Goal: Transaction & Acquisition: Book appointment/travel/reservation

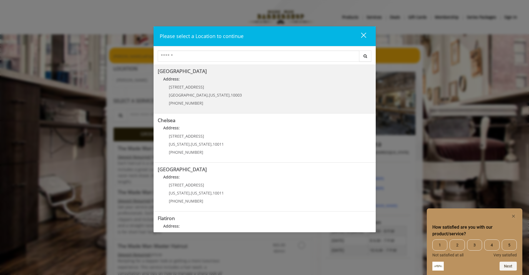
click at [209, 94] on span "[US_STATE]" at bounding box center [219, 95] width 21 height 5
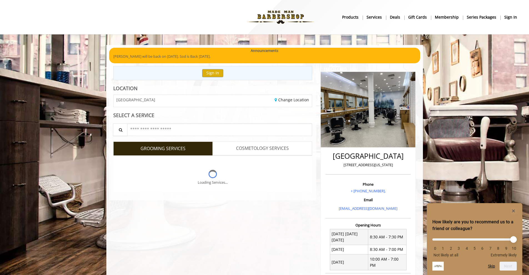
click at [520, 210] on div "How likely are you to recommend us to a friend or colleague? 0 1 2 3 4 5 6 7 8 …" at bounding box center [475, 239] width 96 height 72
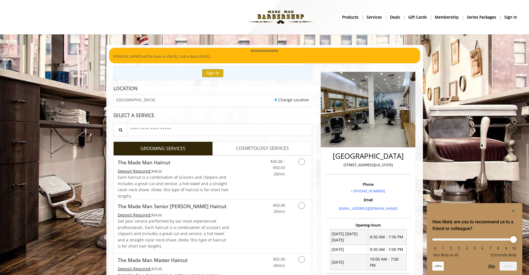
click at [518, 210] on div "How likely are you to recommend us to a friend or colleague? 0 1 2 3 4 5 6 7 8 …" at bounding box center [475, 239] width 96 height 72
click at [512, 208] on rect "Hide survey" at bounding box center [513, 211] width 7 height 7
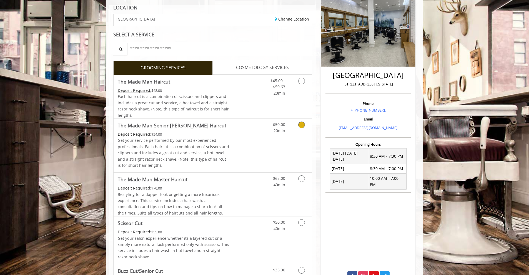
scroll to position [74, 0]
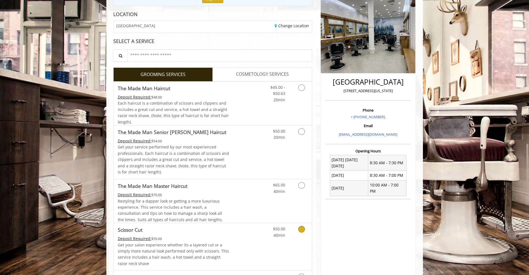
click at [200, 232] on span "Scissor Cut" at bounding box center [174, 230] width 112 height 8
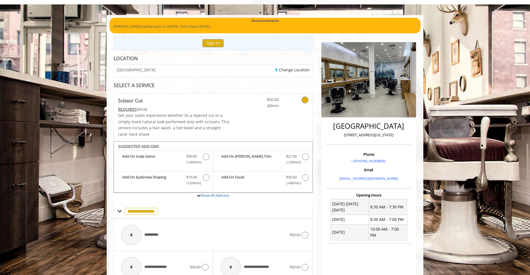
scroll to position [0, 0]
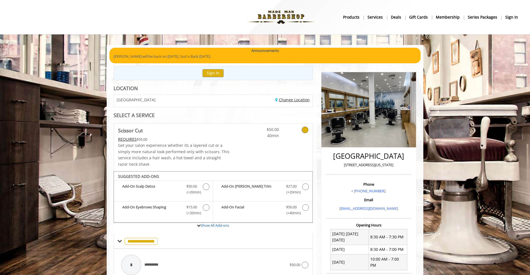
click at [289, 101] on link "Change Location" at bounding box center [292, 99] width 34 height 5
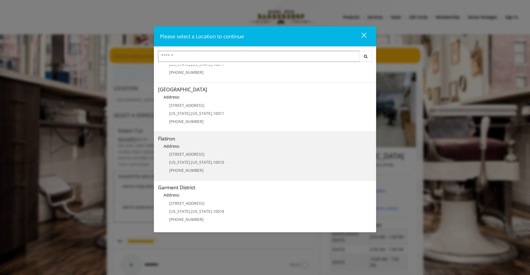
scroll to position [6, 0]
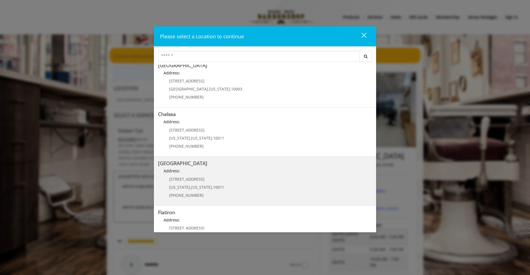
click at [213, 186] on span "10011" at bounding box center [218, 187] width 11 height 5
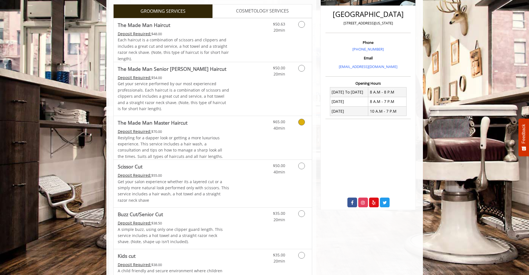
scroll to position [148, 0]
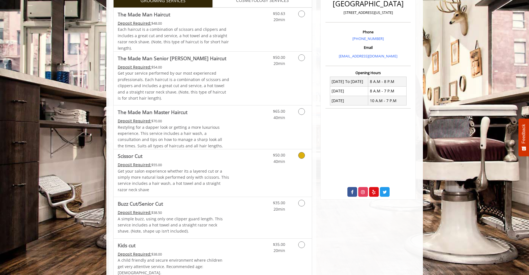
click at [164, 169] on p "Get your salon experience whether its a layered cut or a simply more natural lo…" at bounding box center [174, 180] width 112 height 25
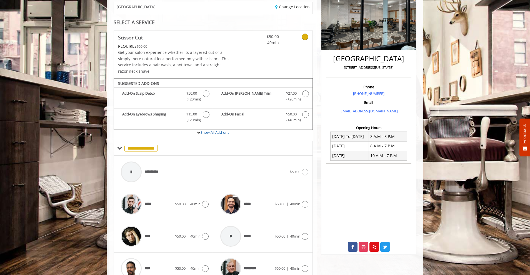
scroll to position [0, 0]
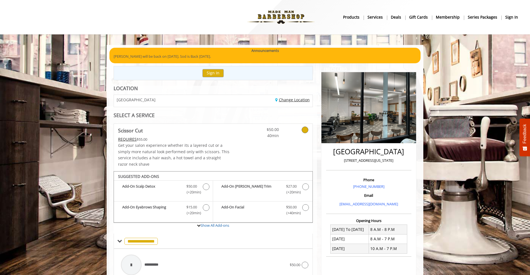
click at [296, 99] on link "Change Location" at bounding box center [292, 99] width 34 height 5
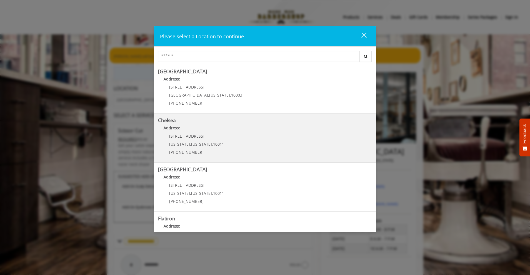
click at [253, 125] on p "Address:" at bounding box center [265, 129] width 214 height 9
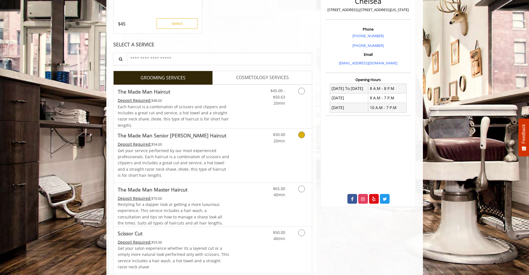
scroll to position [143, 0]
click at [184, 238] on link "Scissor Cut Deposit Required: $55.00 Get your salon experience whether its a la…" at bounding box center [174, 251] width 112 height 48
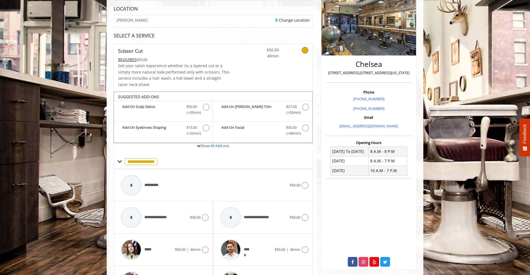
scroll to position [0, 0]
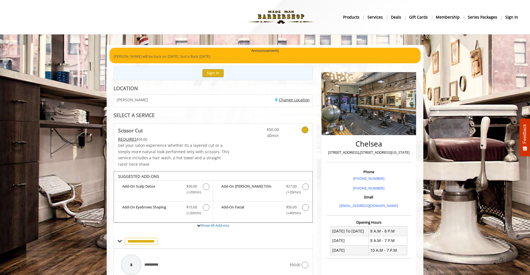
click at [288, 102] on link "Change Location" at bounding box center [292, 99] width 34 height 5
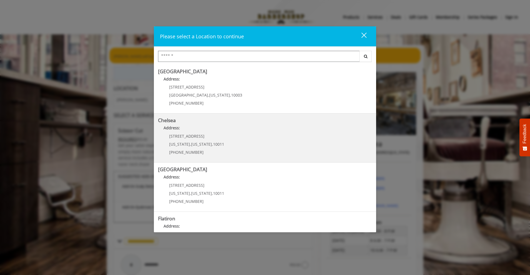
scroll to position [24, 0]
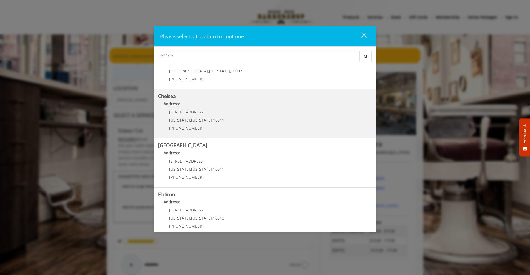
click at [231, 153] on Street "Address:" at bounding box center [265, 154] width 214 height 9
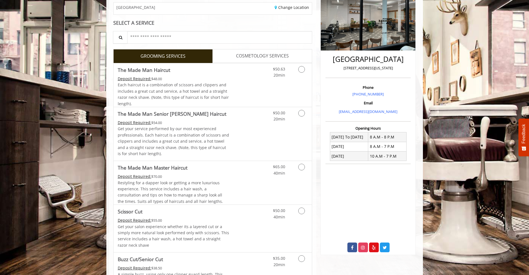
scroll to position [93, 0]
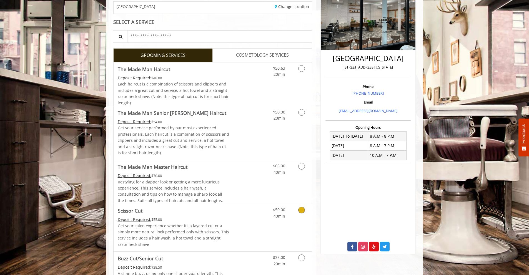
click at [169, 216] on link "Scissor Cut Deposit Required: $55.00 Get your salon experience whether its a la…" at bounding box center [174, 228] width 112 height 48
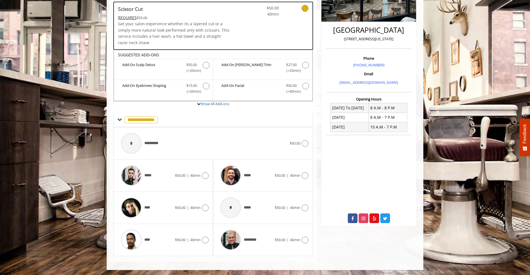
scroll to position [122, 0]
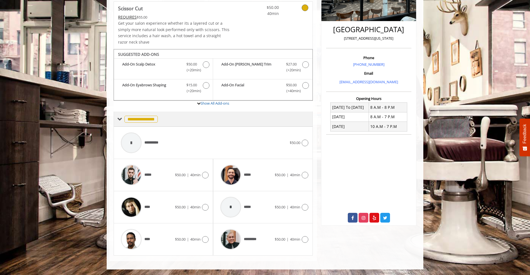
click at [145, 116] on span "**********" at bounding box center [140, 119] width 33 height 7
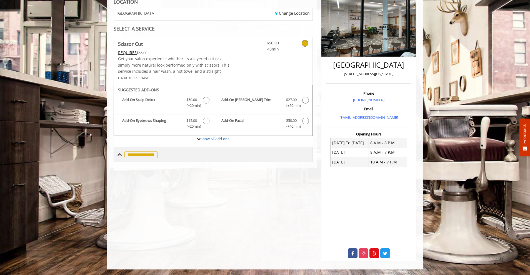
click at [144, 151] on span "**********" at bounding box center [140, 154] width 33 height 7
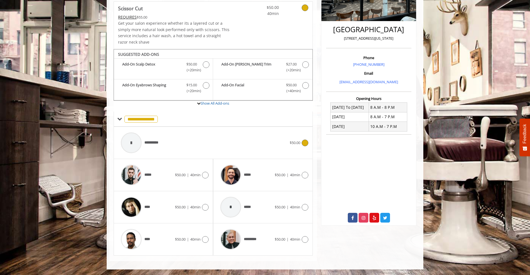
scroll to position [0, 0]
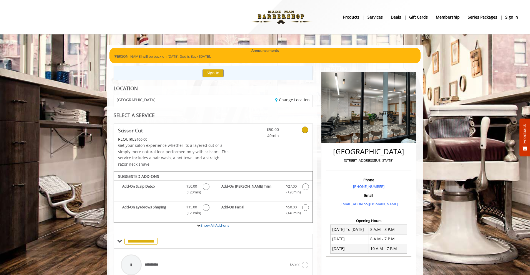
click at [211, 56] on p "[PERSON_NAME] will be back on [DATE]. Sod is Back [DATE]." at bounding box center [265, 57] width 303 height 6
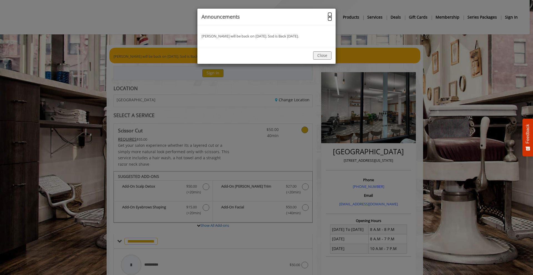
click at [329, 19] on button "×" at bounding box center [329, 17] width 3 height 6
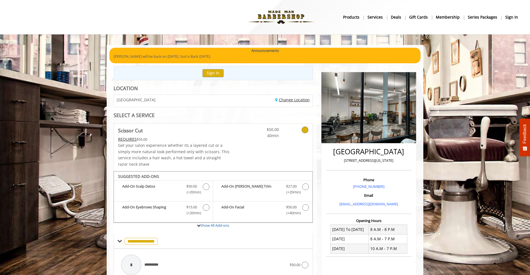
click at [284, 100] on link "Change Location" at bounding box center [292, 99] width 34 height 5
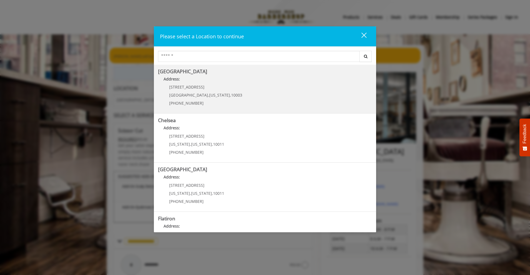
click at [200, 71] on h5 "[GEOGRAPHIC_DATA]" at bounding box center [265, 71] width 214 height 5
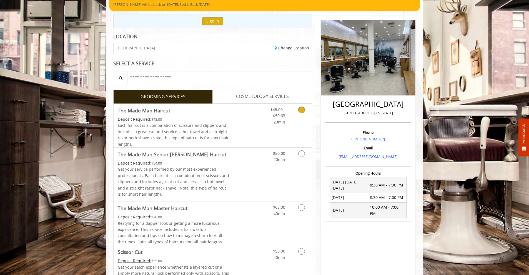
click at [199, 119] on div "Deposit Required: $48.00" at bounding box center [174, 119] width 112 height 6
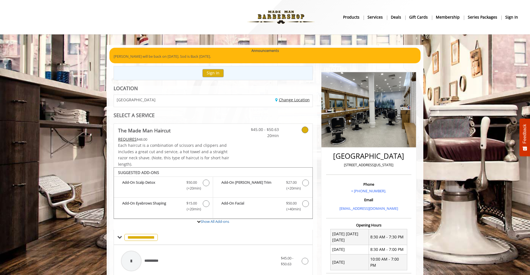
click at [287, 102] on link "Change Location" at bounding box center [292, 99] width 34 height 5
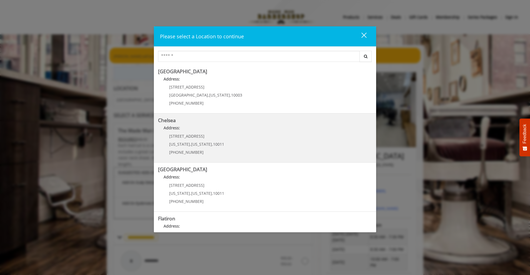
click at [214, 135] on p "[STREET_ADDRESS]" at bounding box center [196, 136] width 55 height 4
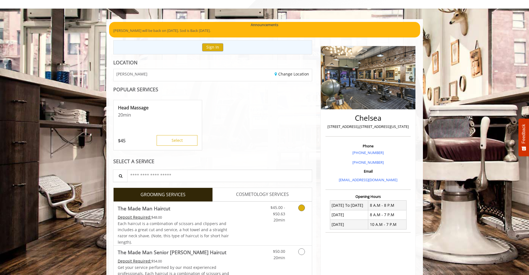
click at [183, 215] on div "Deposit Required: $48.00" at bounding box center [174, 217] width 112 height 6
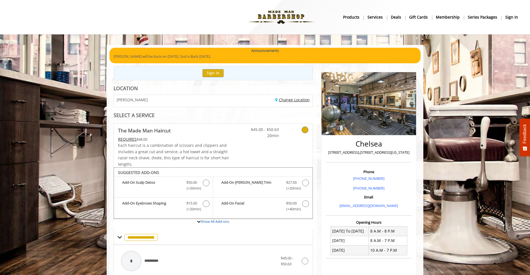
click at [293, 100] on link "Change Location" at bounding box center [292, 99] width 34 height 5
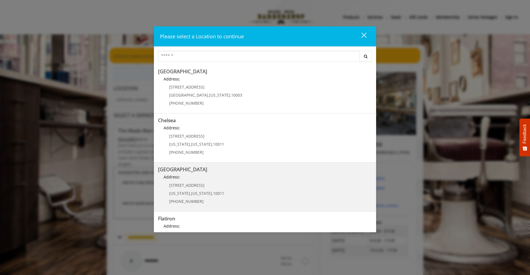
click at [199, 174] on Street "Address:" at bounding box center [265, 178] width 214 height 9
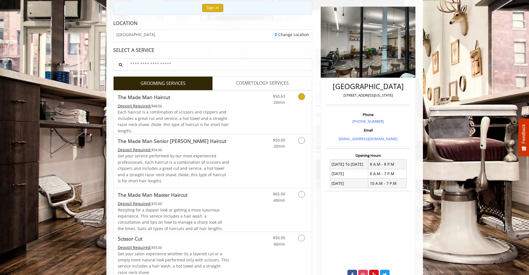
click at [179, 112] on span "Each haircut is a combination of scissors and clippers and includes a great cut…" at bounding box center [173, 121] width 111 height 24
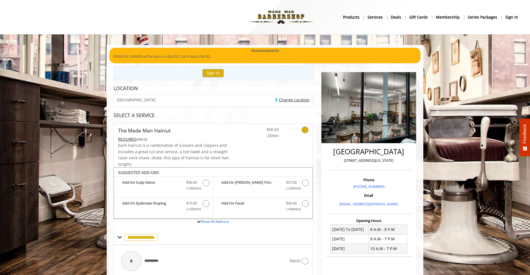
click at [295, 101] on link "Change Location" at bounding box center [292, 99] width 34 height 5
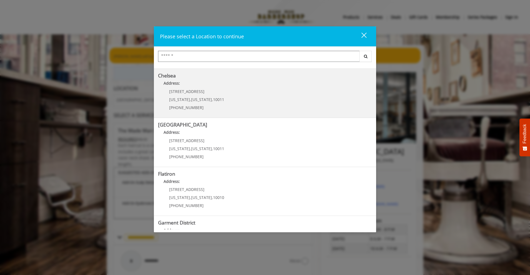
scroll to position [45, 0]
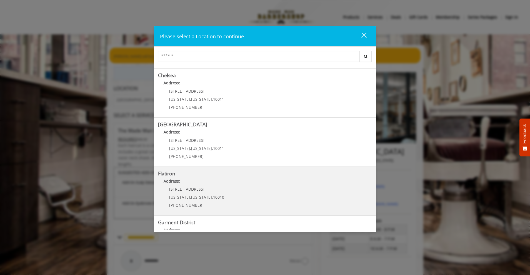
click at [231, 179] on "Address:" at bounding box center [265, 182] width 214 height 9
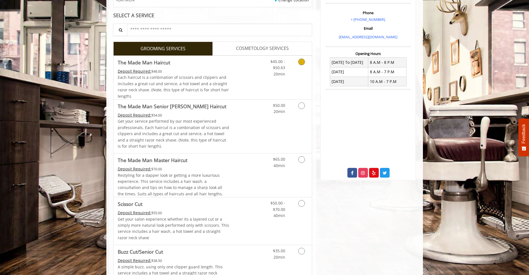
click at [190, 92] on span "Each haircut is a combination of scissors and clippers and includes a great cut…" at bounding box center [173, 87] width 111 height 24
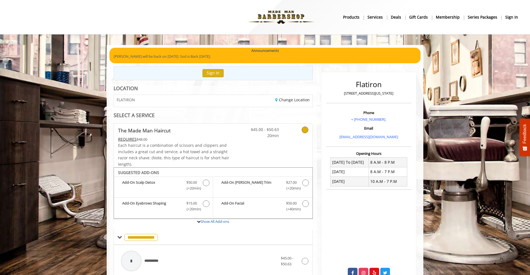
click at [280, 97] on div "Change Location" at bounding box center [264, 101] width 103 height 12
click at [280, 101] on link "Change Location" at bounding box center [292, 99] width 34 height 5
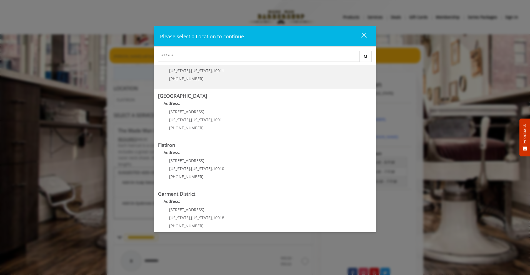
scroll to position [80, 0]
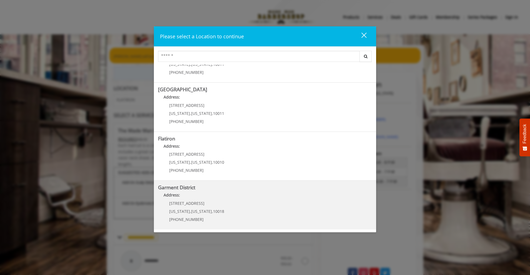
click at [223, 196] on District "Address:" at bounding box center [265, 196] width 214 height 9
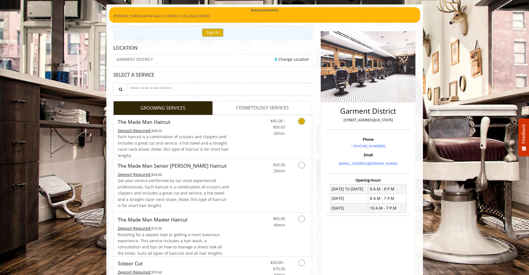
click at [230, 126] on link "Discounted Price" at bounding box center [245, 137] width 33 height 44
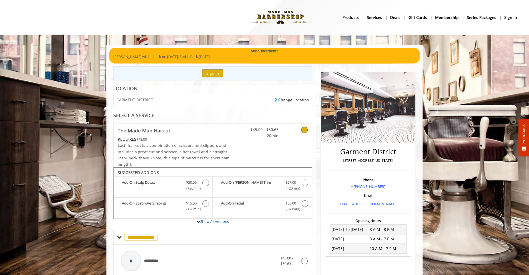
scroll to position [16, 0]
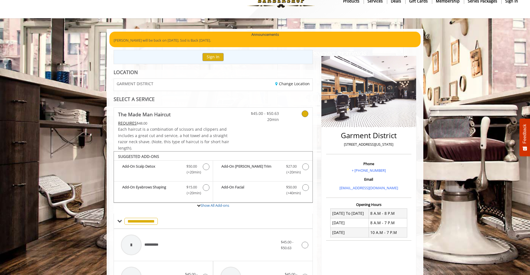
click at [155, 113] on b "The Made Man Haircut" at bounding box center [144, 115] width 53 height 8
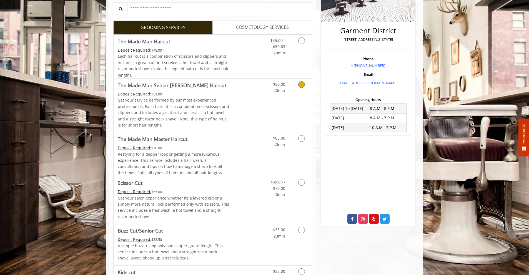
scroll to position [124, 0]
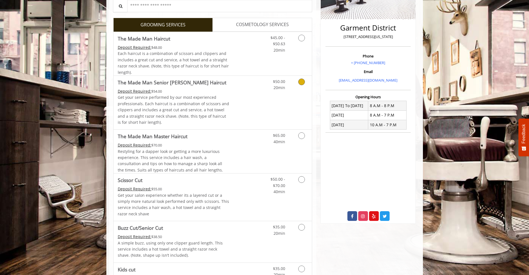
click at [184, 101] on p "Get your service performed by our most experienced professionals. Each haircut …" at bounding box center [174, 109] width 112 height 31
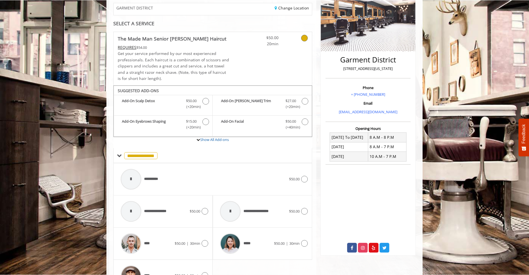
scroll to position [92, 0]
click at [189, 46] on div "REQUIRES $54.00" at bounding box center [174, 47] width 112 height 6
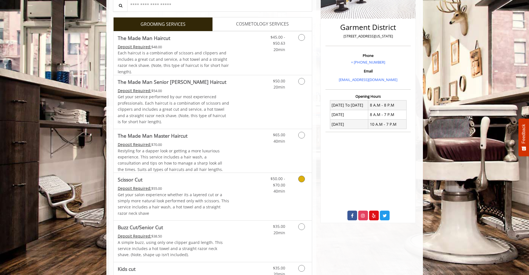
click at [174, 183] on span "Scissor Cut" at bounding box center [174, 180] width 112 height 8
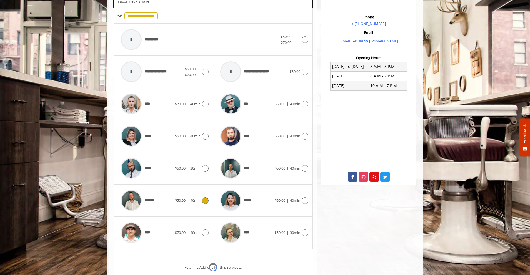
scroll to position [171, 0]
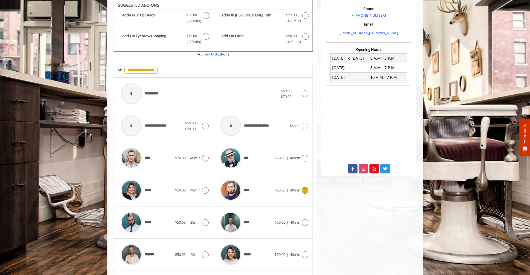
click at [266, 188] on div "****" at bounding box center [246, 190] width 57 height 26
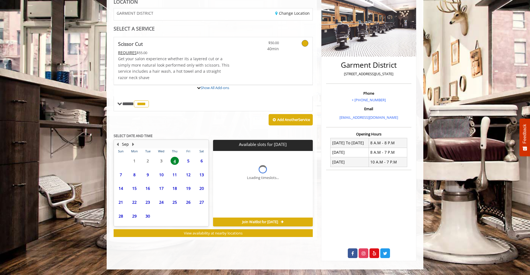
scroll to position [87, 0]
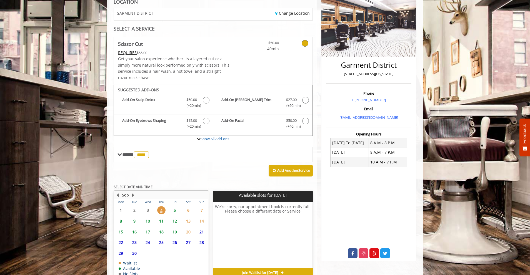
click at [121, 221] on span "8" at bounding box center [121, 221] width 8 height 8
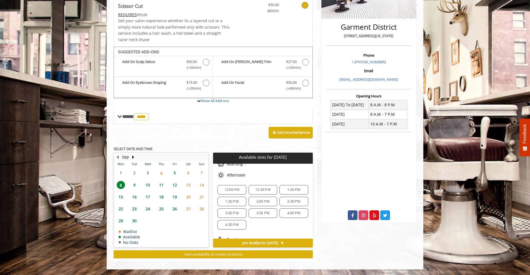
scroll to position [47, 0]
click at [203, 174] on span "7" at bounding box center [202, 173] width 8 height 8
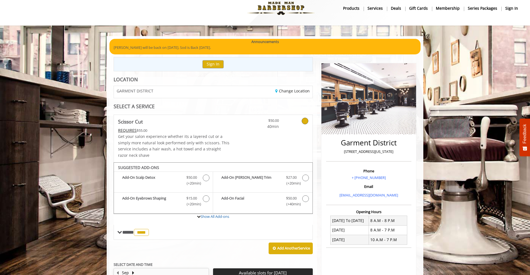
scroll to position [9, 0]
click at [292, 91] on link "Change Location" at bounding box center [292, 91] width 34 height 5
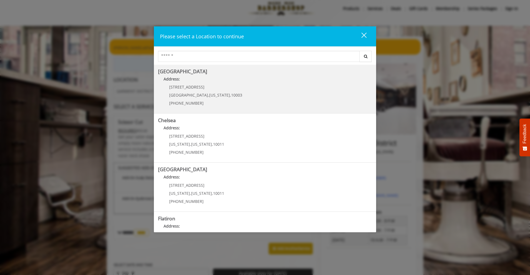
click at [243, 89] on Village "[GEOGRAPHIC_DATA] Address: [STREET_ADDRESS][US_STATE] (212) 598-1840" at bounding box center [265, 89] width 214 height 41
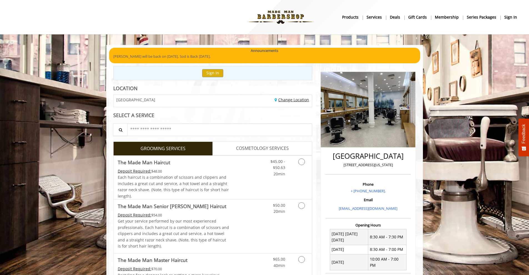
click at [296, 100] on link "Change Location" at bounding box center [292, 99] width 34 height 5
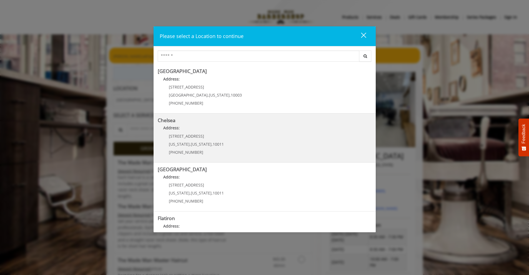
click at [264, 129] on p "Address:" at bounding box center [265, 129] width 214 height 9
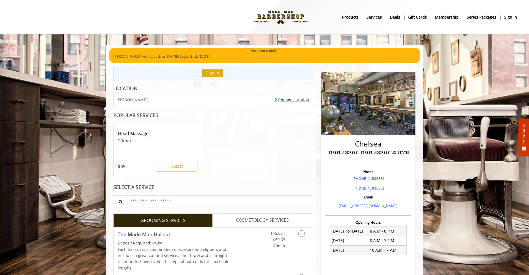
click at [284, 98] on link "Change Location" at bounding box center [292, 99] width 34 height 5
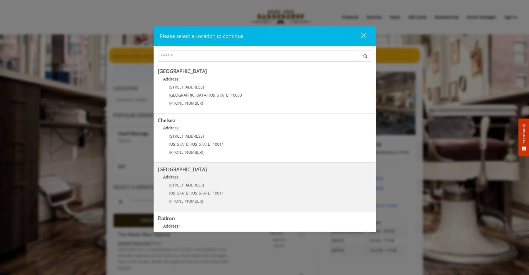
click at [243, 173] on Street "Chelsea 15th Street Address: 267 W 15th St New York , New York , 10011 (646) 85…" at bounding box center [265, 187] width 214 height 41
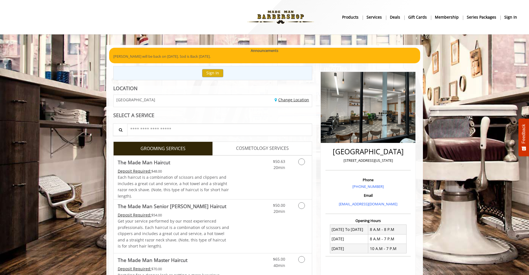
click at [283, 98] on link "Change Location" at bounding box center [292, 99] width 34 height 5
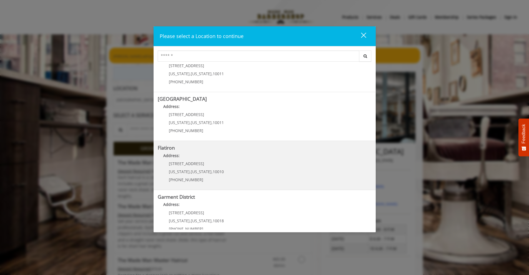
scroll to position [80, 0]
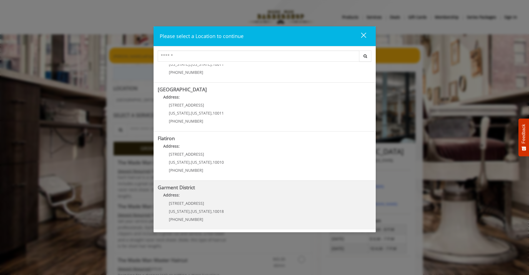
click at [239, 200] on District "Address:" at bounding box center [265, 196] width 214 height 9
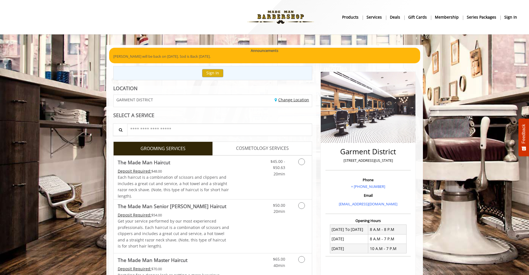
click at [288, 98] on link "Change Location" at bounding box center [292, 99] width 34 height 5
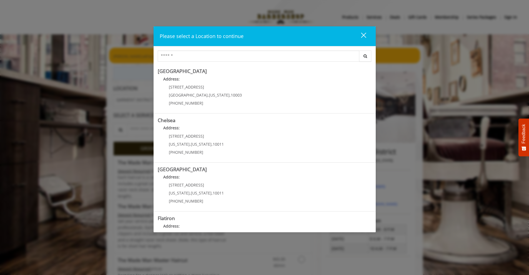
click at [363, 33] on div "close" at bounding box center [360, 36] width 11 height 8
